Goal: Transaction & Acquisition: Book appointment/travel/reservation

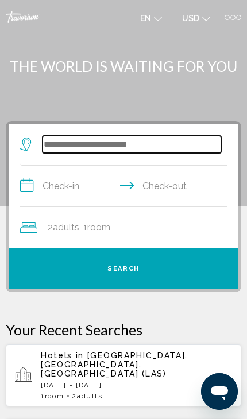
click at [65, 146] on input "Search widget" at bounding box center [131, 144] width 178 height 17
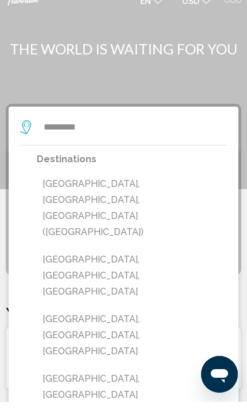
click at [66, 190] on button "[GEOGRAPHIC_DATA], [GEOGRAPHIC_DATA], [GEOGRAPHIC_DATA] ([GEOGRAPHIC_DATA])" at bounding box center [132, 225] width 190 height 70
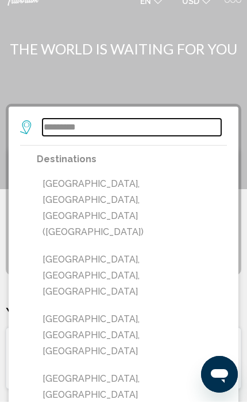
type input "**********"
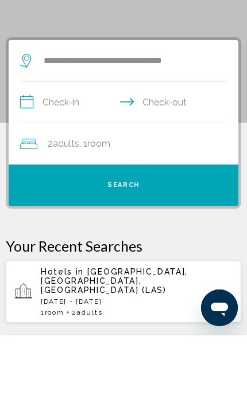
click at [48, 166] on input "**********" at bounding box center [125, 188] width 211 height 44
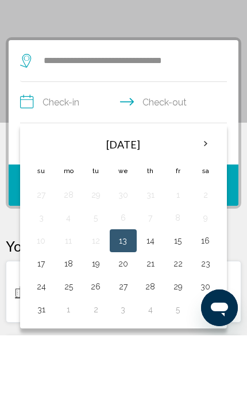
scroll to position [83, 0]
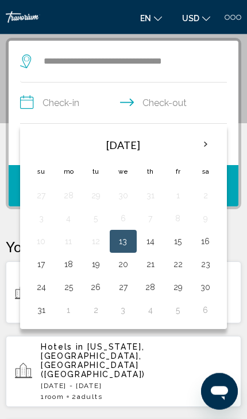
click at [178, 283] on button "29" at bounding box center [177, 287] width 15 height 16
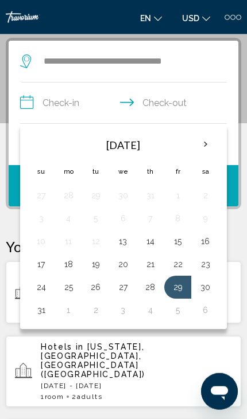
click at [70, 314] on button "1" at bounding box center [68, 310] width 15 height 16
type input "**********"
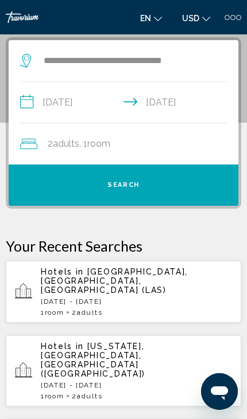
click at [77, 184] on button "Search" at bounding box center [123, 185] width 229 height 41
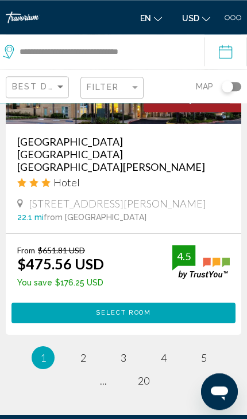
scroll to position [3615, 0]
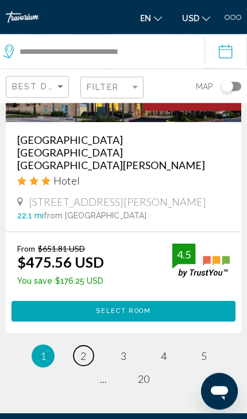
click at [85, 350] on span "2" at bounding box center [83, 356] width 6 height 13
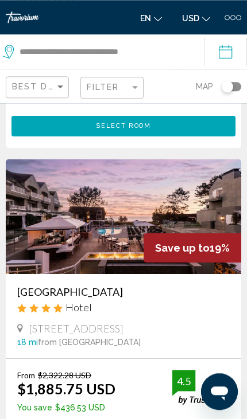
scroll to position [3163, 0]
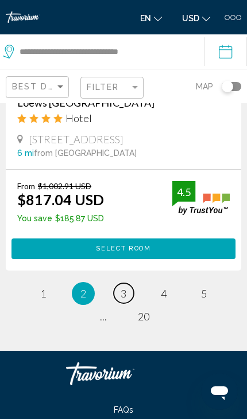
click at [119, 289] on link "page 3" at bounding box center [124, 293] width 20 height 20
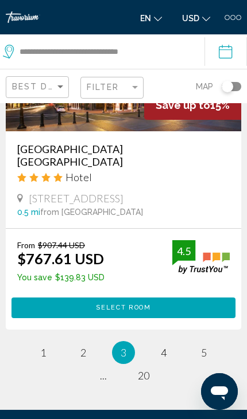
scroll to position [3606, 0]
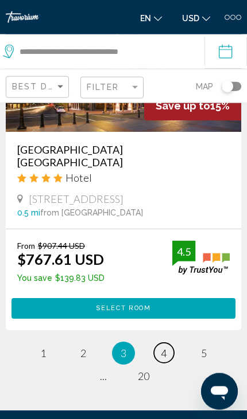
click at [157, 343] on link "page 4" at bounding box center [164, 353] width 20 height 20
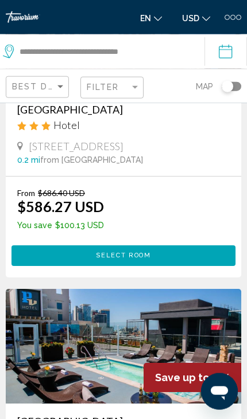
scroll to position [2773, 0]
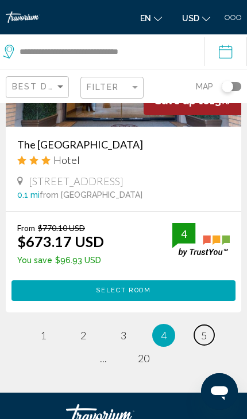
click at [197, 325] on link "page 5" at bounding box center [204, 335] width 20 height 20
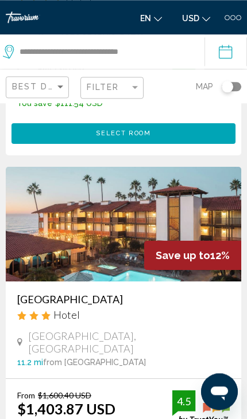
scroll to position [3168, 0]
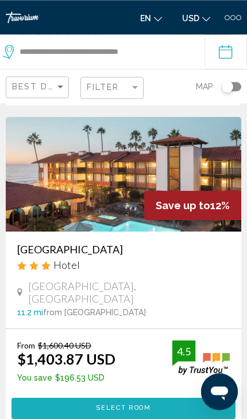
click at [149, 405] on span "Select Room" at bounding box center [123, 408] width 54 height 7
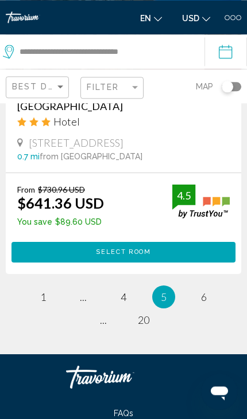
scroll to position [3689, 0]
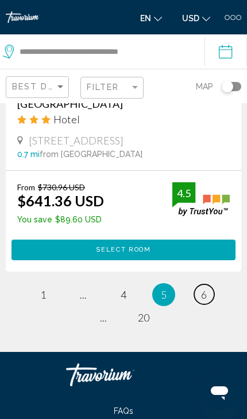
click at [204, 284] on link "page 6" at bounding box center [204, 294] width 20 height 20
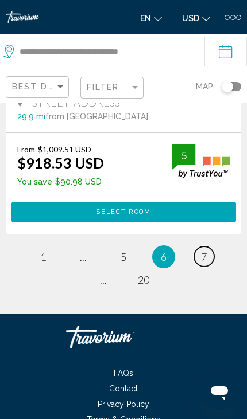
scroll to position [3664, 0]
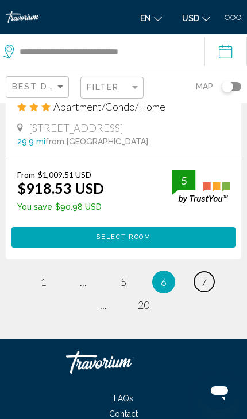
click at [205, 276] on span "7" at bounding box center [204, 282] width 6 height 13
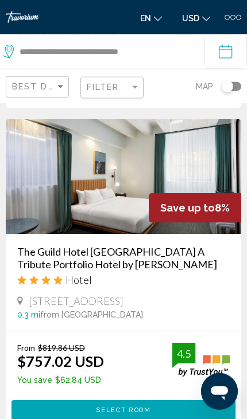
scroll to position [3608, 0]
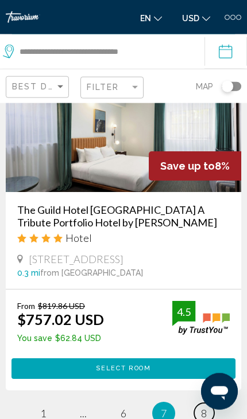
click at [206, 407] on span "8" at bounding box center [204, 413] width 6 height 13
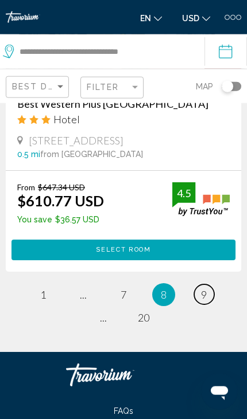
scroll to position [3689, 0]
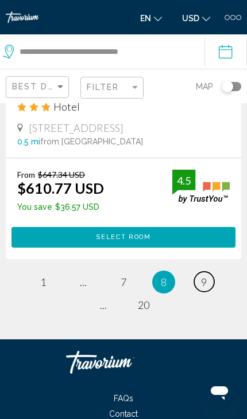
click at [206, 276] on span "9" at bounding box center [204, 282] width 6 height 13
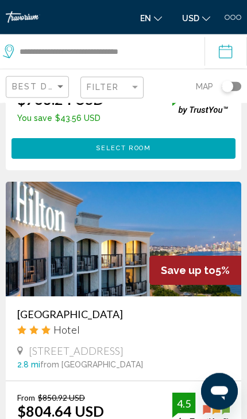
scroll to position [1881, 0]
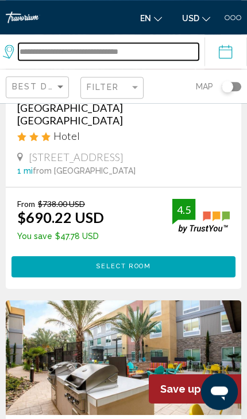
click at [32, 52] on input "**********" at bounding box center [108, 51] width 180 height 17
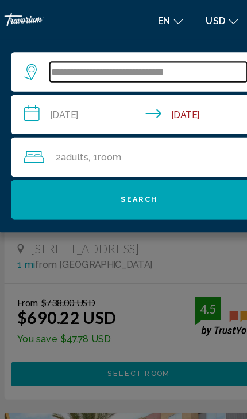
click at [180, 67] on input "**********" at bounding box center [131, 62] width 173 height 17
type input "***"
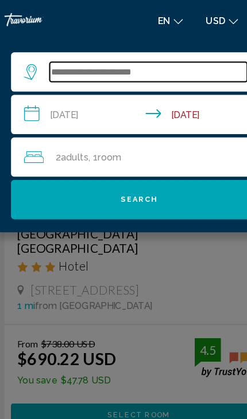
scroll to position [1040, 0]
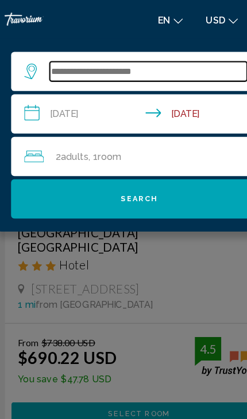
click at [52, 65] on input "Search widget" at bounding box center [131, 62] width 173 height 17
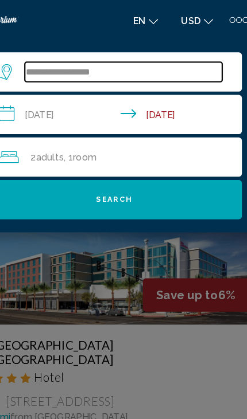
scroll to position [894, 0]
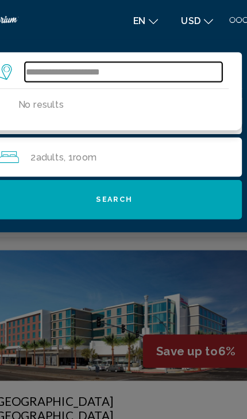
type input "**********"
click at [141, 59] on input "**********" at bounding box center [131, 62] width 173 height 17
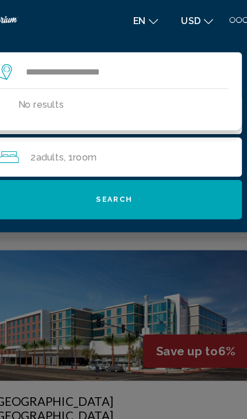
click at [59, 176] on button "Search" at bounding box center [123, 175] width 224 height 34
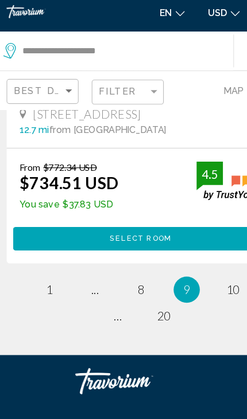
scroll to position [3741, 0]
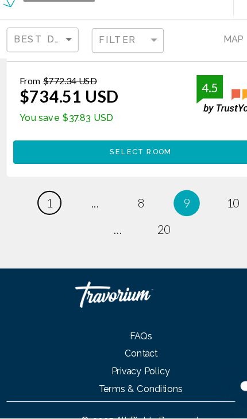
click at [44, 224] on span "1" at bounding box center [43, 230] width 6 height 13
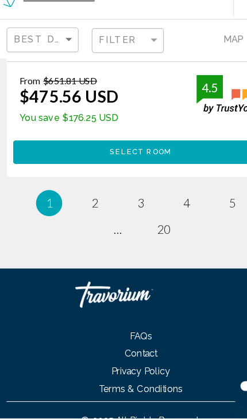
scroll to position [3728, 0]
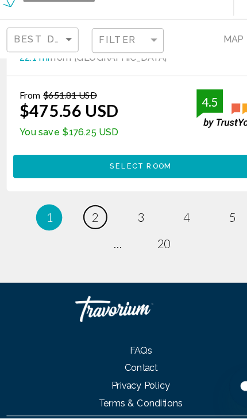
click at [85, 237] on span "2" at bounding box center [83, 243] width 6 height 13
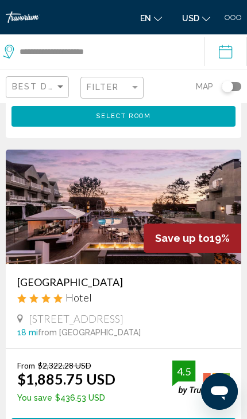
scroll to position [3173, 0]
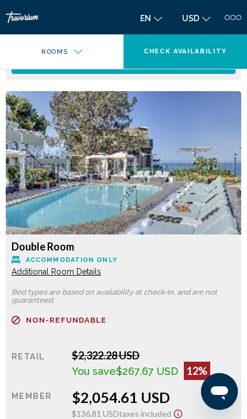
scroll to position [1883, 0]
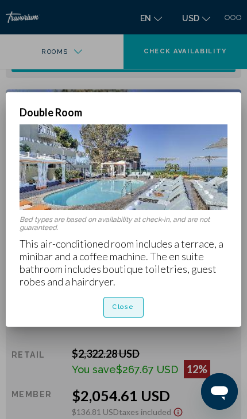
click at [134, 298] on button "Close" at bounding box center [123, 307] width 40 height 21
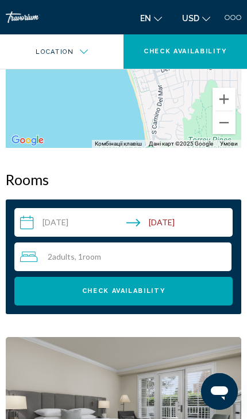
scroll to position [1244, 0]
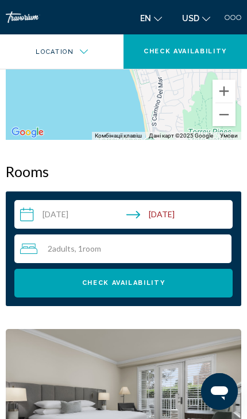
click at [52, 242] on div "2 Adult Adults , 1 Room rooms" at bounding box center [125, 249] width 211 height 14
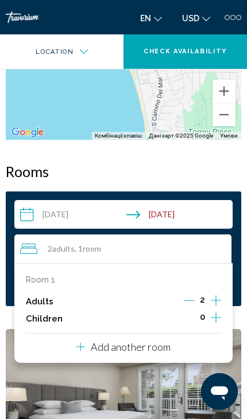
click at [215, 294] on icon "Increment adults" at bounding box center [216, 301] width 10 height 14
click at [154, 348] on img "Main content" at bounding box center [123, 400] width 235 height 143
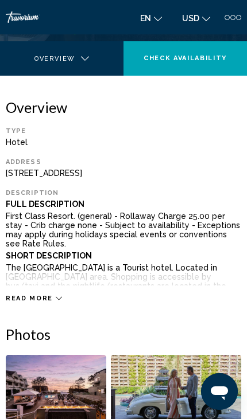
scroll to position [215, 0]
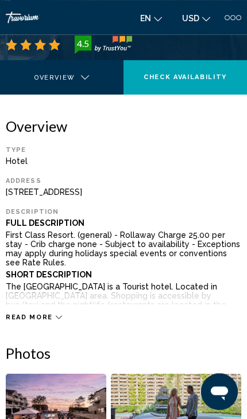
click at [189, 248] on p "First Class Resort. (general) - Rollaway Charge 25.00 per stay - Crib charge no…" at bounding box center [123, 249] width 235 height 37
click at [169, 291] on div "Read more" at bounding box center [123, 306] width 235 height 32
click at [171, 294] on div "Read more" at bounding box center [123, 306] width 235 height 32
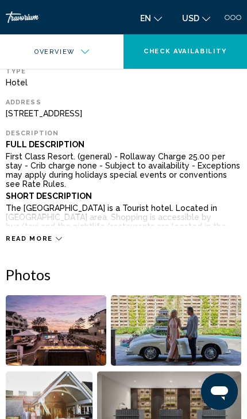
scroll to position [294, 0]
click at [19, 241] on span "Read more" at bounding box center [29, 238] width 47 height 7
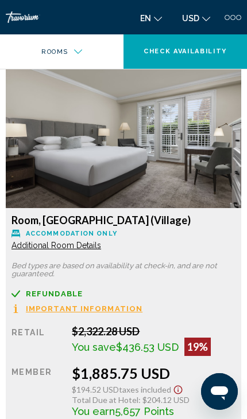
scroll to position [2099, 0]
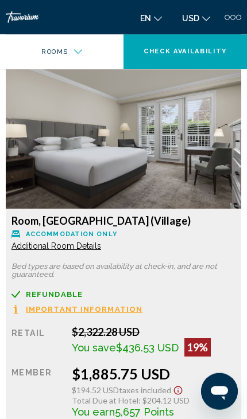
click at [50, 306] on span "Important Information" at bounding box center [84, 309] width 116 height 7
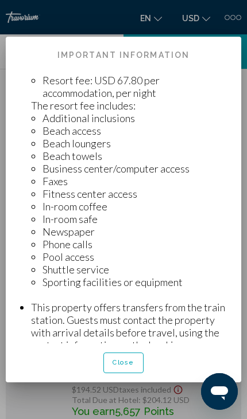
scroll to position [636, 0]
click at [120, 367] on span "Close" at bounding box center [123, 362] width 22 height 7
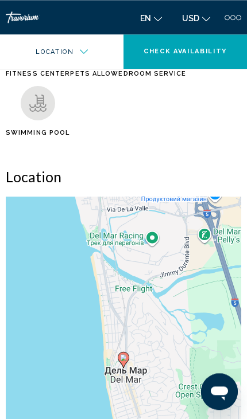
scroll to position [1432, 0]
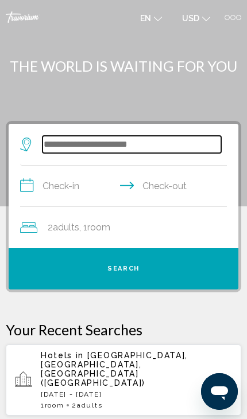
click at [93, 143] on input "Search widget" at bounding box center [131, 144] width 178 height 17
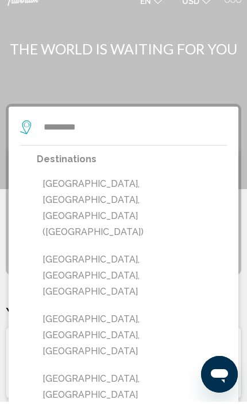
click at [54, 190] on button "[GEOGRAPHIC_DATA], [GEOGRAPHIC_DATA], [GEOGRAPHIC_DATA] ([GEOGRAPHIC_DATA])" at bounding box center [132, 225] width 190 height 70
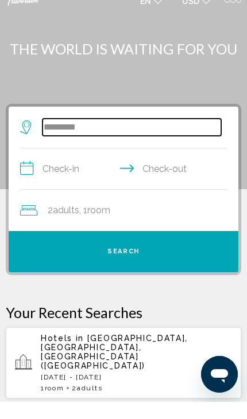
type input "**********"
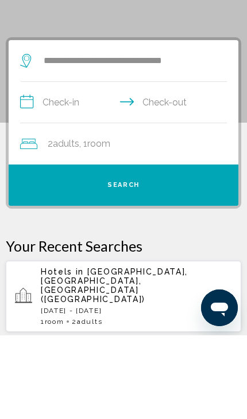
click at [46, 166] on input "**********" at bounding box center [125, 188] width 211 height 44
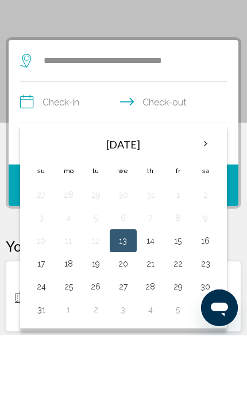
scroll to position [83, 0]
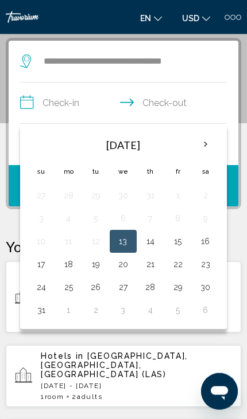
click at [180, 283] on button "29" at bounding box center [177, 287] width 15 height 16
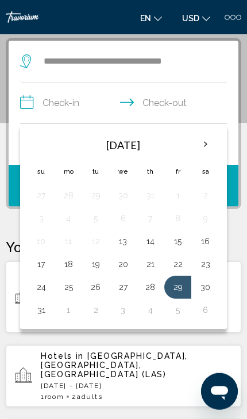
click at [67, 313] on button "1" at bounding box center [68, 310] width 15 height 16
type input "**********"
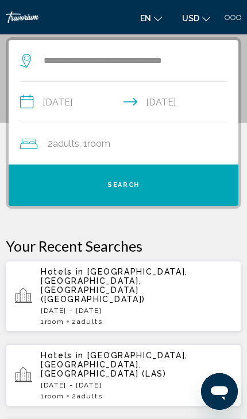
click at [63, 187] on button "Search" at bounding box center [123, 185] width 229 height 41
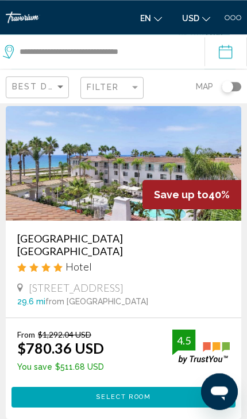
scroll to position [357, 0]
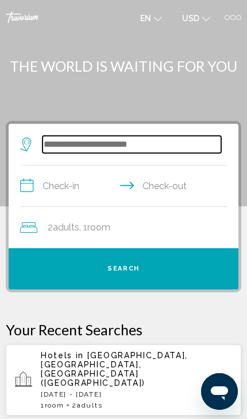
click at [98, 142] on input "Search widget" at bounding box center [131, 144] width 178 height 17
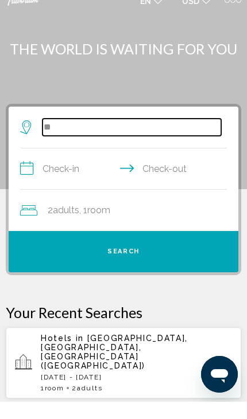
type input "*"
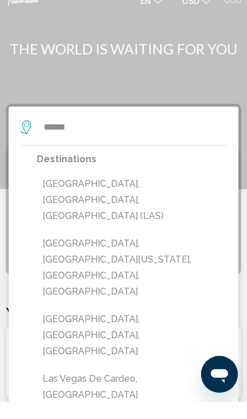
click at [71, 190] on button "[GEOGRAPHIC_DATA], [GEOGRAPHIC_DATA], [GEOGRAPHIC_DATA] (LAS)" at bounding box center [132, 217] width 190 height 54
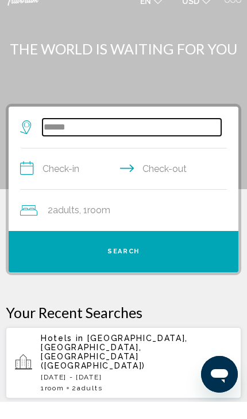
type input "**********"
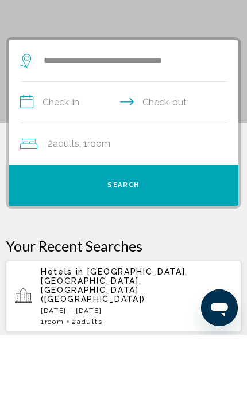
click at [61, 166] on input "**********" at bounding box center [125, 188] width 211 height 44
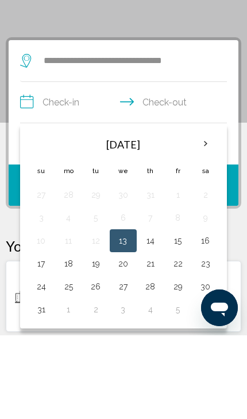
scroll to position [83, 0]
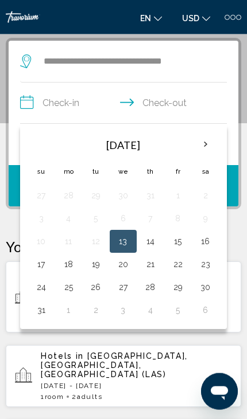
click at [205, 140] on th "Next month" at bounding box center [205, 144] width 25 height 25
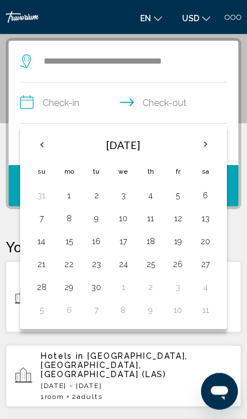
scroll to position [84, 0]
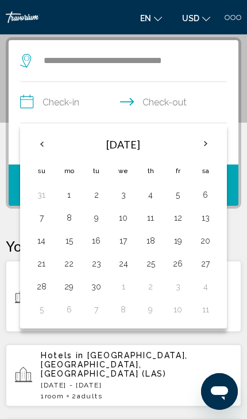
click at [40, 283] on button "28" at bounding box center [41, 287] width 15 height 16
click at [65, 280] on button "29" at bounding box center [69, 287] width 14 height 16
type input "**********"
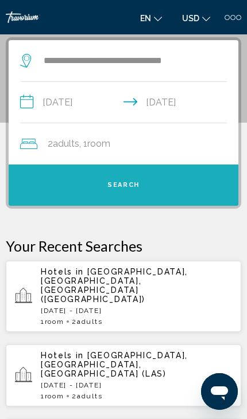
click at [170, 182] on button "Search" at bounding box center [123, 185] width 229 height 41
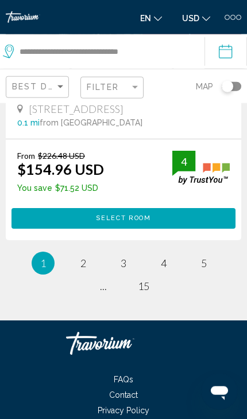
scroll to position [3716, 0]
